Goal: Find specific page/section: Find specific page/section

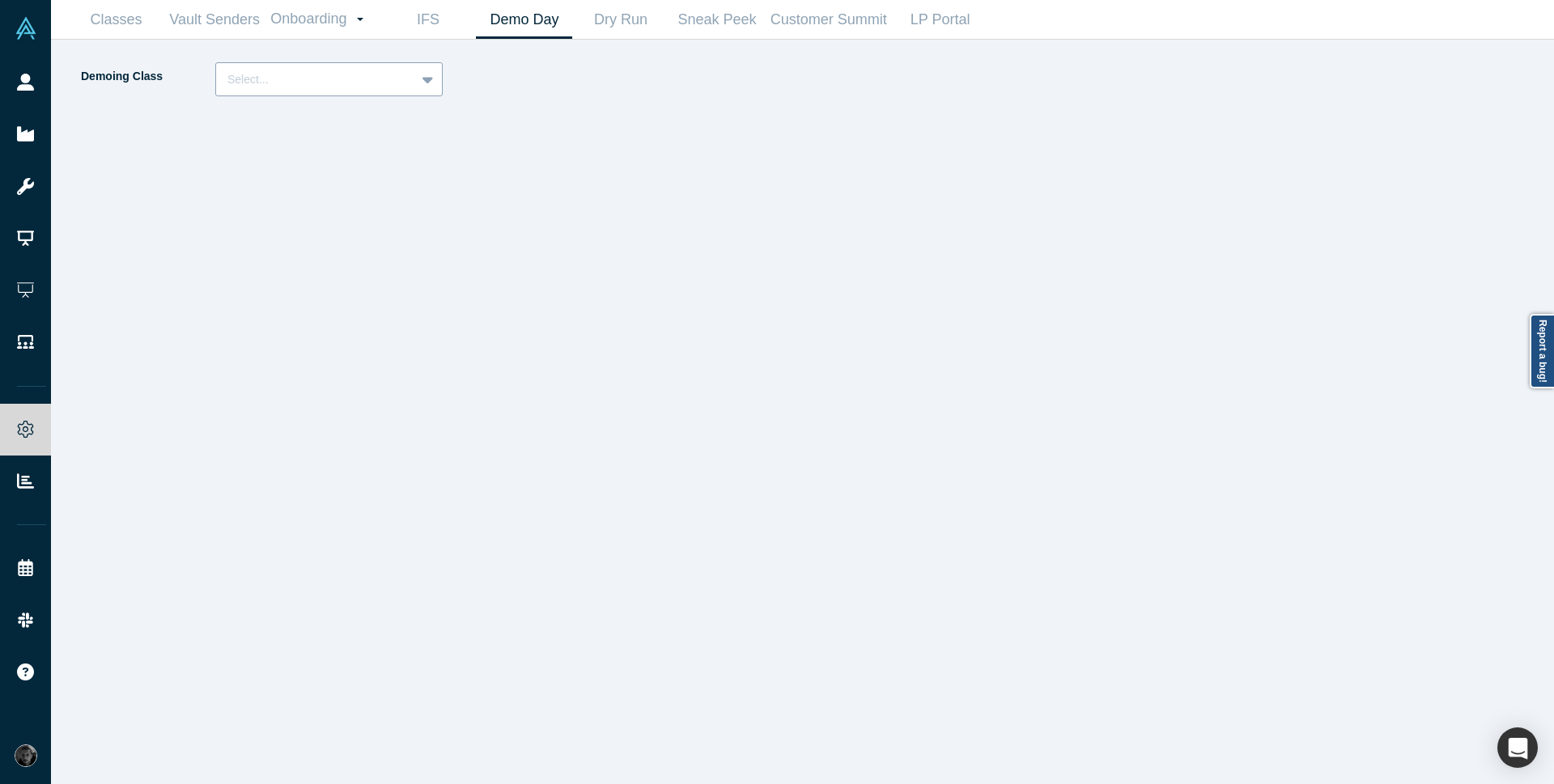
click at [368, 85] on div at bounding box center [316, 80] width 176 height 20
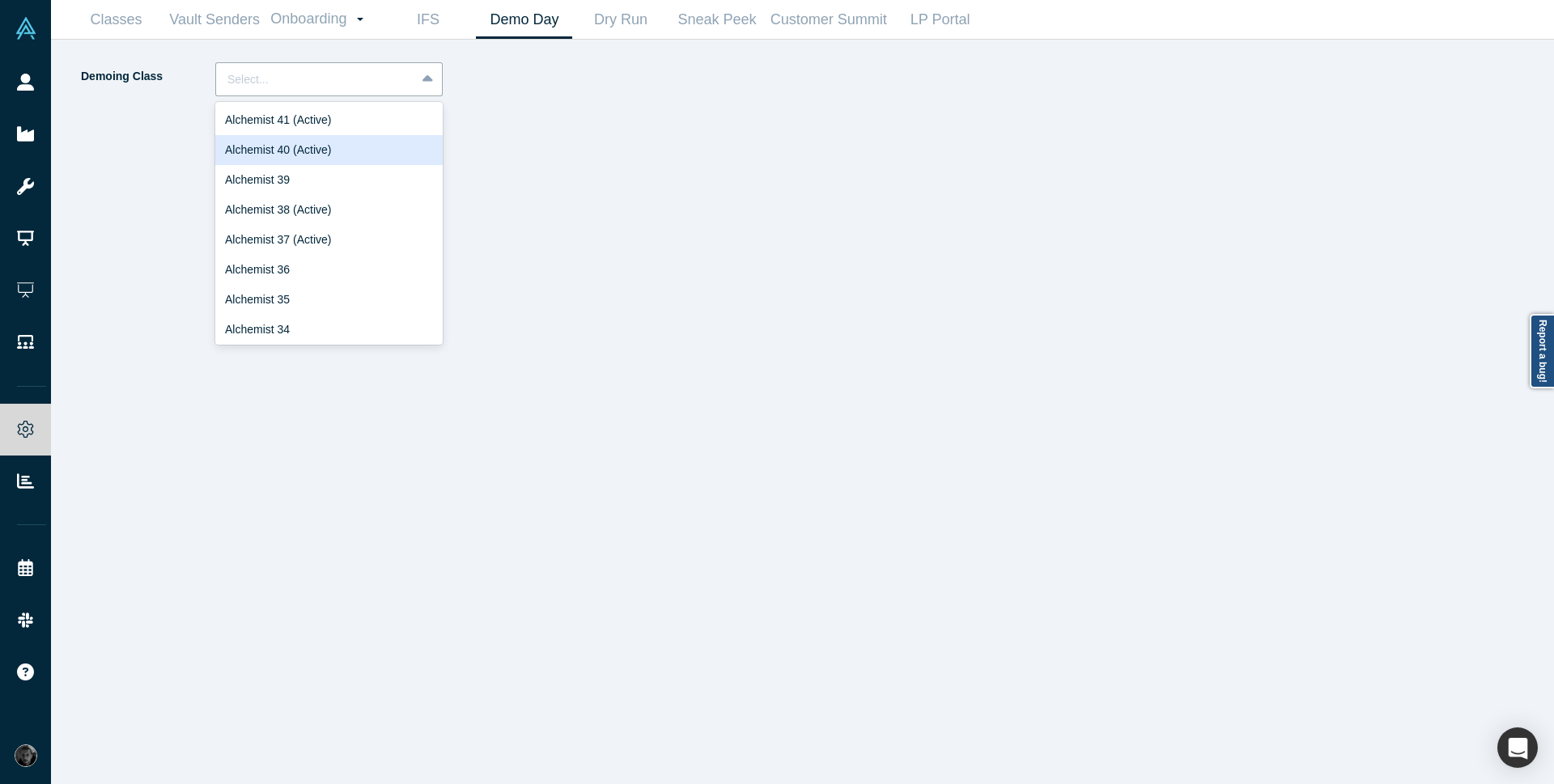
click at [357, 153] on div "Alchemist 40 (Active)" at bounding box center [329, 150] width 227 height 30
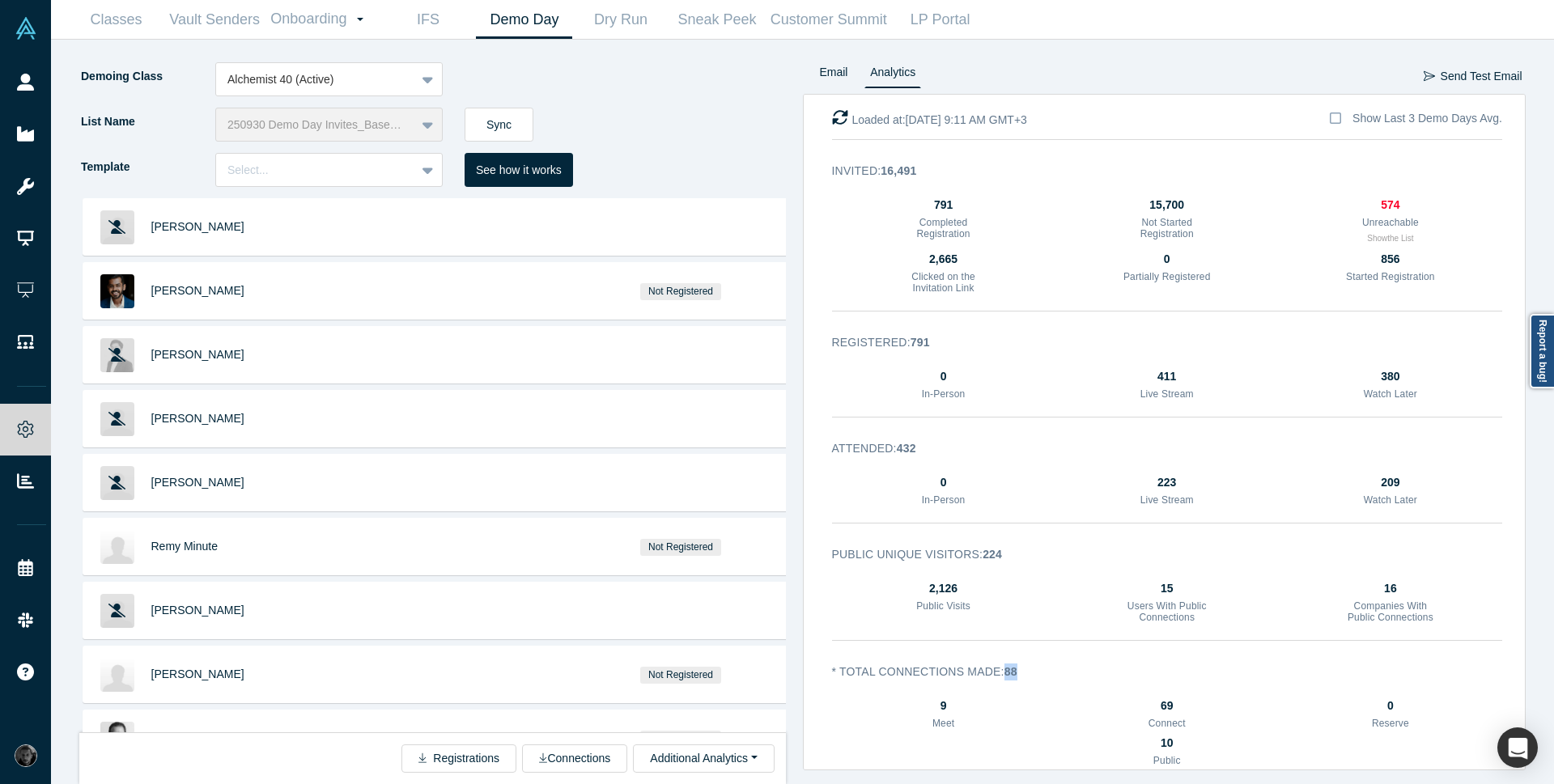
drag, startPoint x: 1008, startPoint y: 675, endPoint x: 1026, endPoint y: 675, distance: 18.0
click at [1026, 675] on h3 "* Total Connections Made : 88" at bounding box center [1157, 672] width 649 height 17
drag, startPoint x: 987, startPoint y: 554, endPoint x: 1002, endPoint y: 554, distance: 15.0
click at [1002, 554] on strong "224" at bounding box center [992, 554] width 19 height 13
click at [1026, 677] on h3 "* Total Connections Made : 88" at bounding box center [1157, 672] width 649 height 17
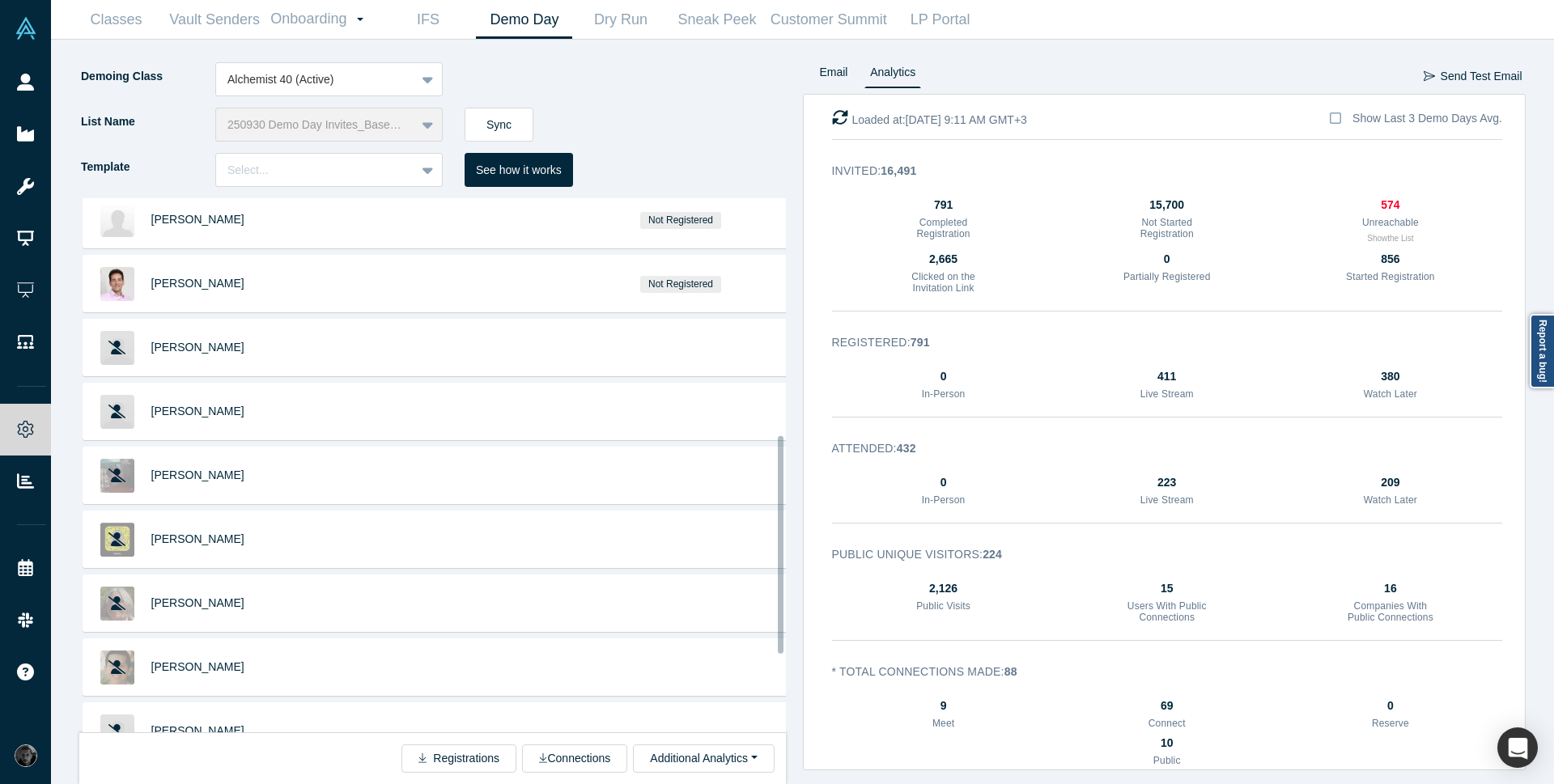
scroll to position [773, 0]
